Goal: Task Accomplishment & Management: Manage account settings

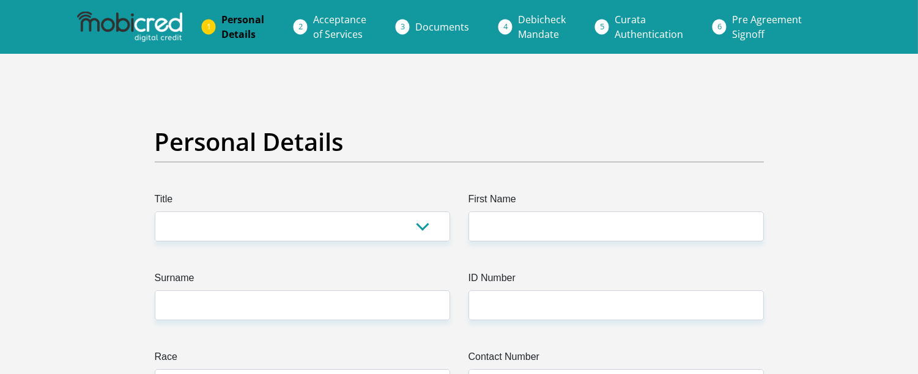
click at [130, 27] on img at bounding box center [129, 27] width 105 height 31
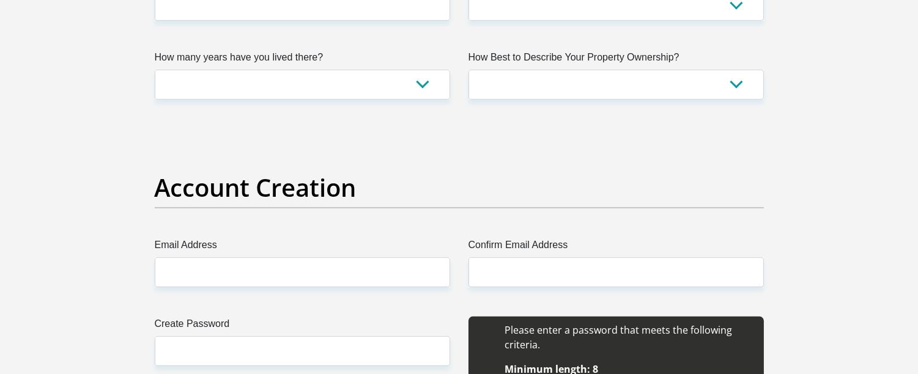
scroll to position [1291, 0]
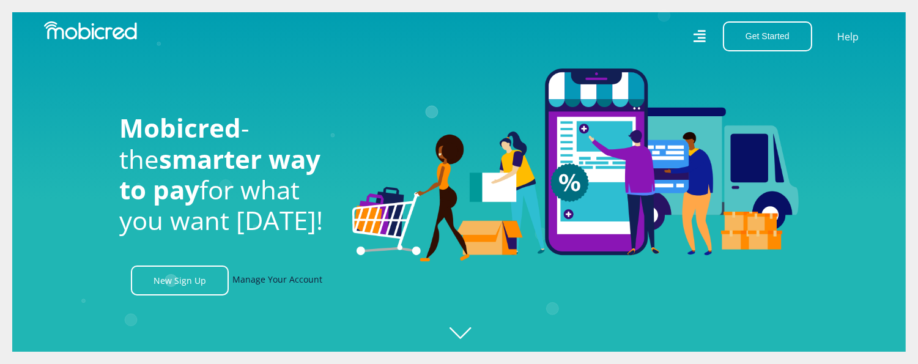
scroll to position [0, 871]
click at [272, 291] on link "Manage Your Account" at bounding box center [277, 281] width 90 height 30
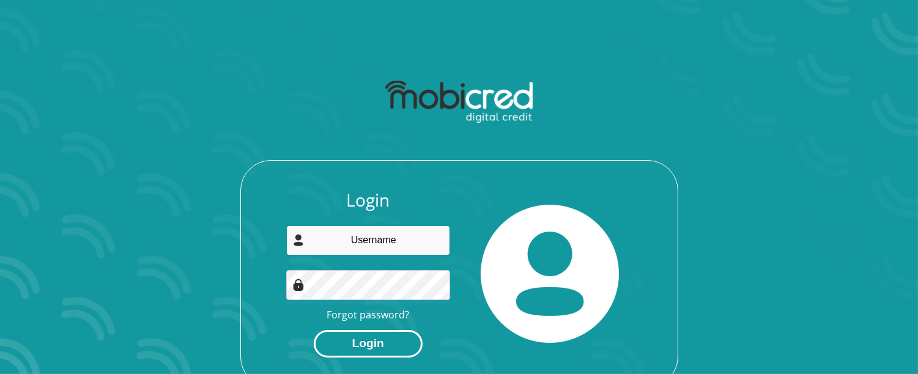
type input "[EMAIL_ADDRESS][DOMAIN_NAME]"
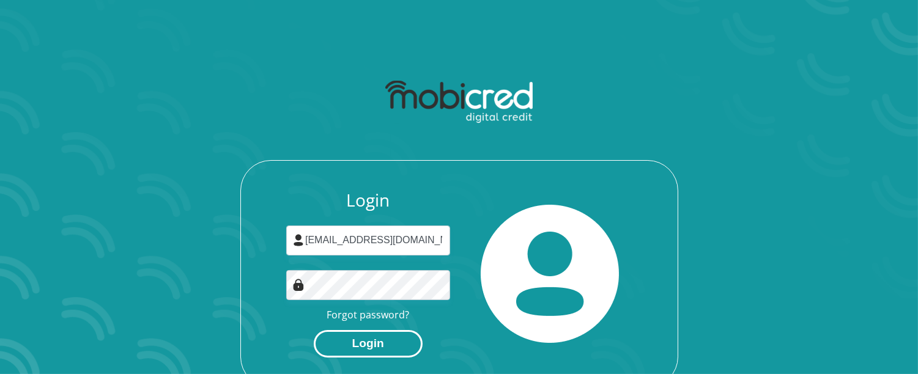
click at [362, 338] on button "Login" at bounding box center [368, 344] width 109 height 28
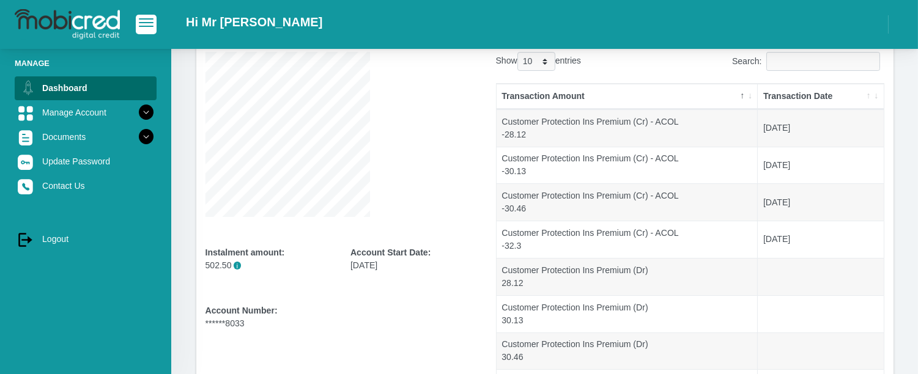
scroll to position [68, 0]
